Goal: Task Accomplishment & Management: Check status

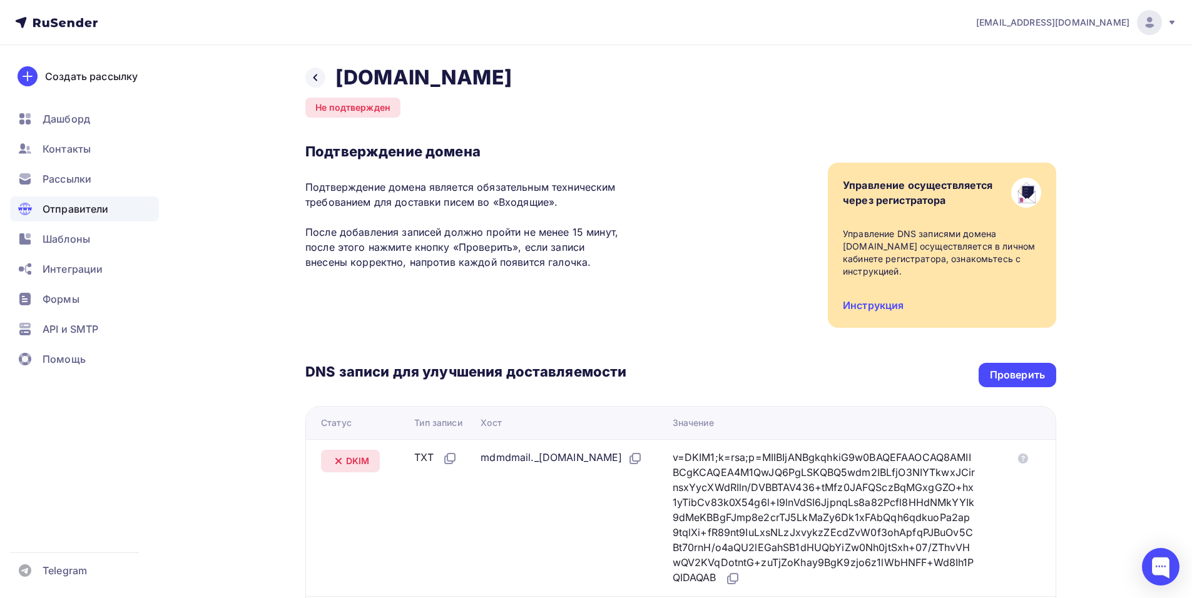
scroll to position [313, 0]
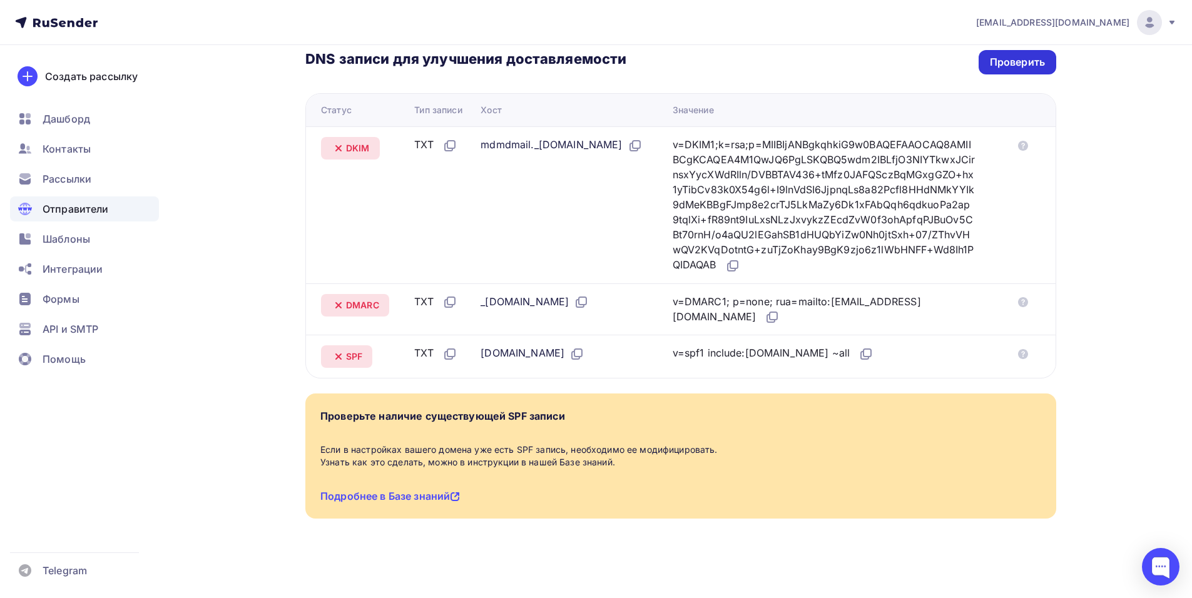
click at [999, 66] on div "Проверить" at bounding box center [1017, 62] width 55 height 14
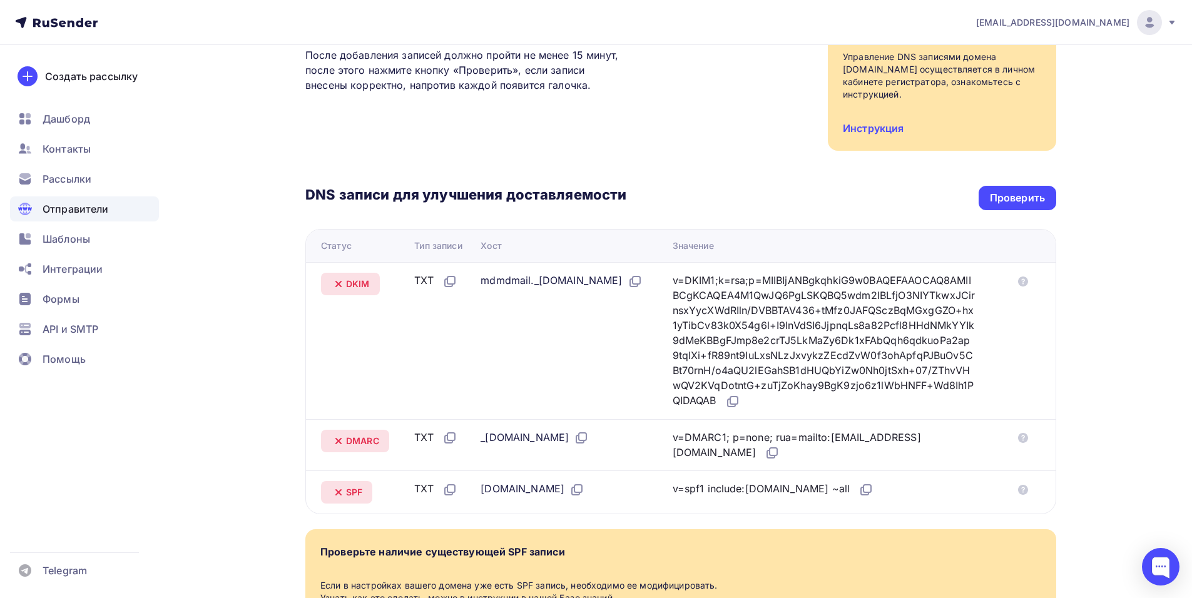
scroll to position [250, 0]
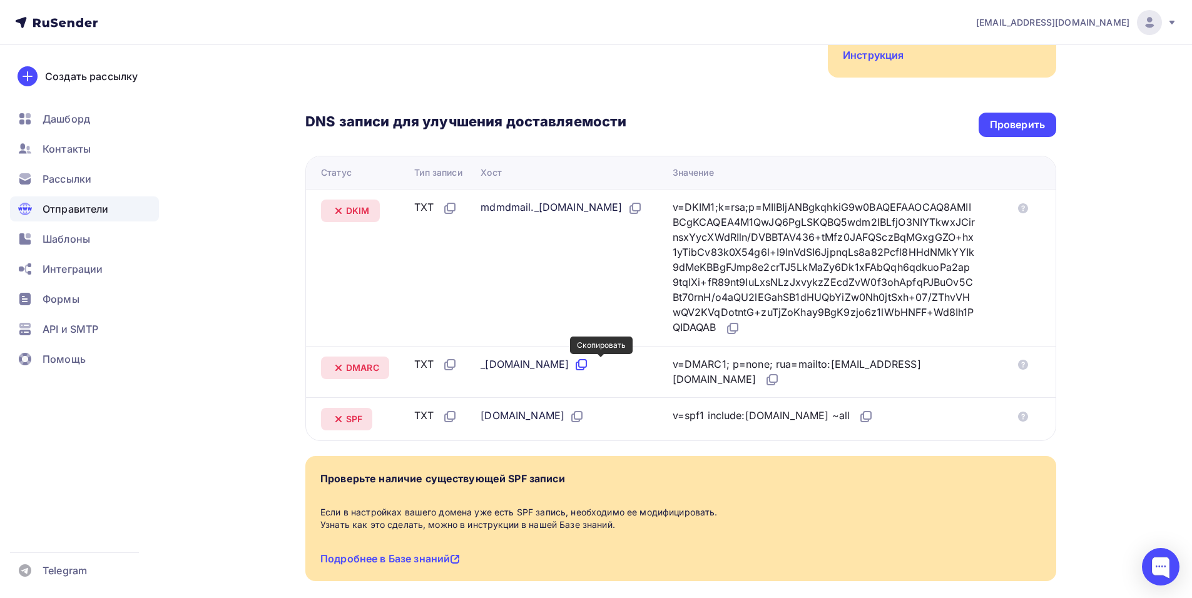
click at [589, 365] on icon at bounding box center [581, 364] width 15 height 15
click at [569, 416] on icon at bounding box center [576, 416] width 15 height 15
click at [628, 216] on icon at bounding box center [635, 208] width 15 height 15
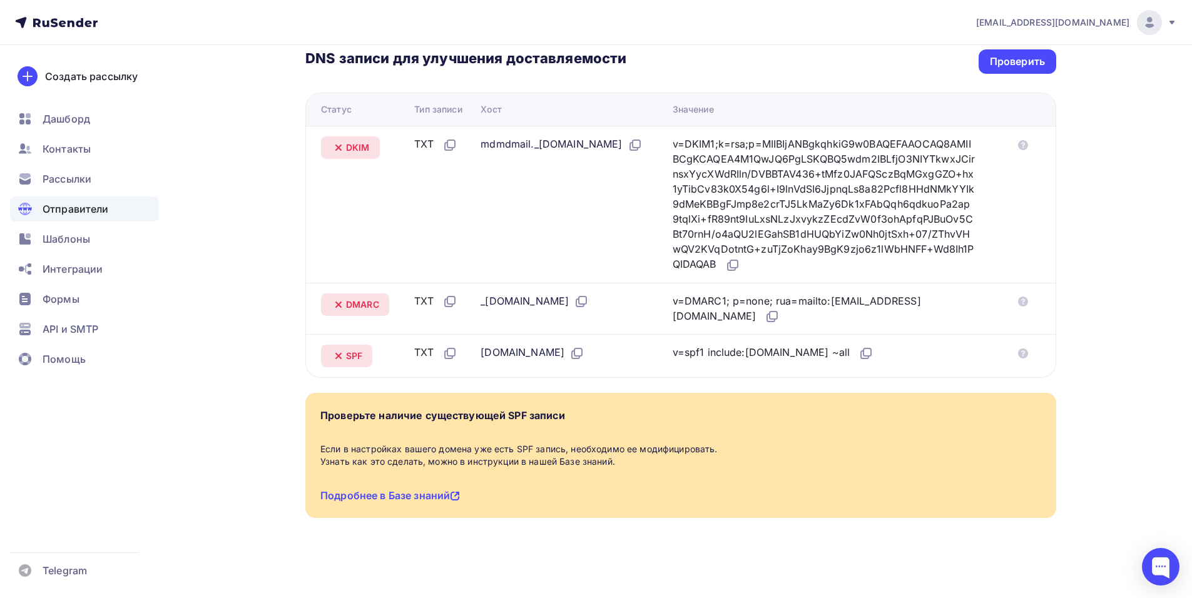
scroll to position [314, 0]
click at [1005, 58] on div "Проверить" at bounding box center [1017, 61] width 55 height 14
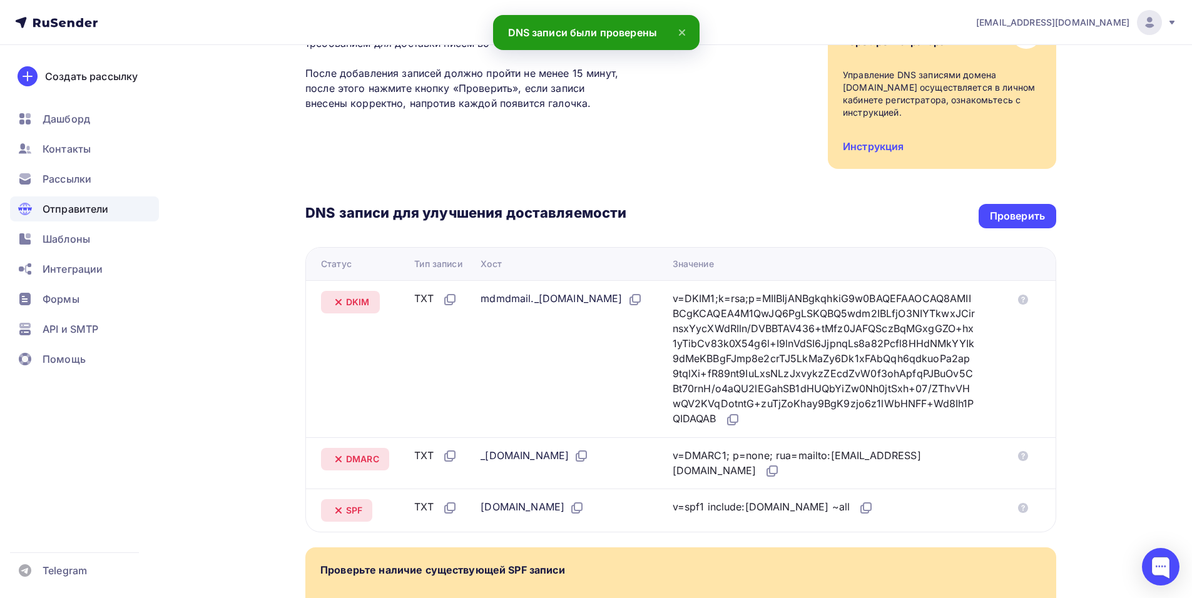
scroll to position [64, 0]
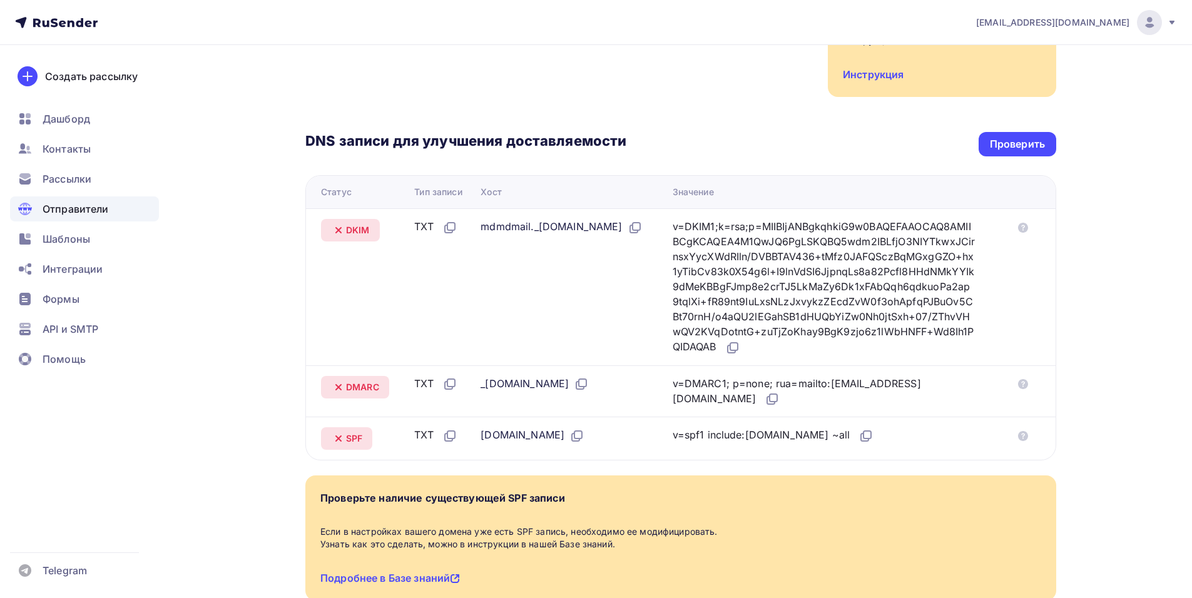
scroll to position [250, 0]
